Goal: Navigation & Orientation: Understand site structure

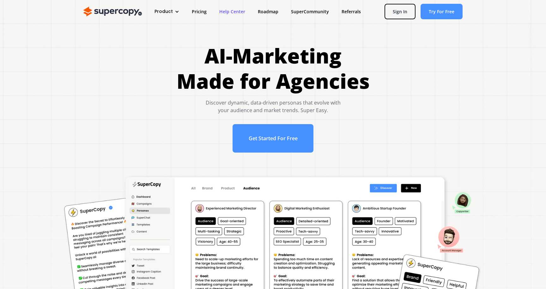
click at [233, 12] on link "Help Center" at bounding box center [232, 12] width 39 height 12
click at [265, 13] on link "Roadmap" at bounding box center [268, 12] width 33 height 12
click at [232, 13] on link "Help Center" at bounding box center [232, 12] width 39 height 12
click at [322, 10] on link "SuperCommunity" at bounding box center [310, 12] width 51 height 12
click at [346, 13] on link "Referrals" at bounding box center [351, 12] width 32 height 12
